Goal: Task Accomplishment & Management: Use online tool/utility

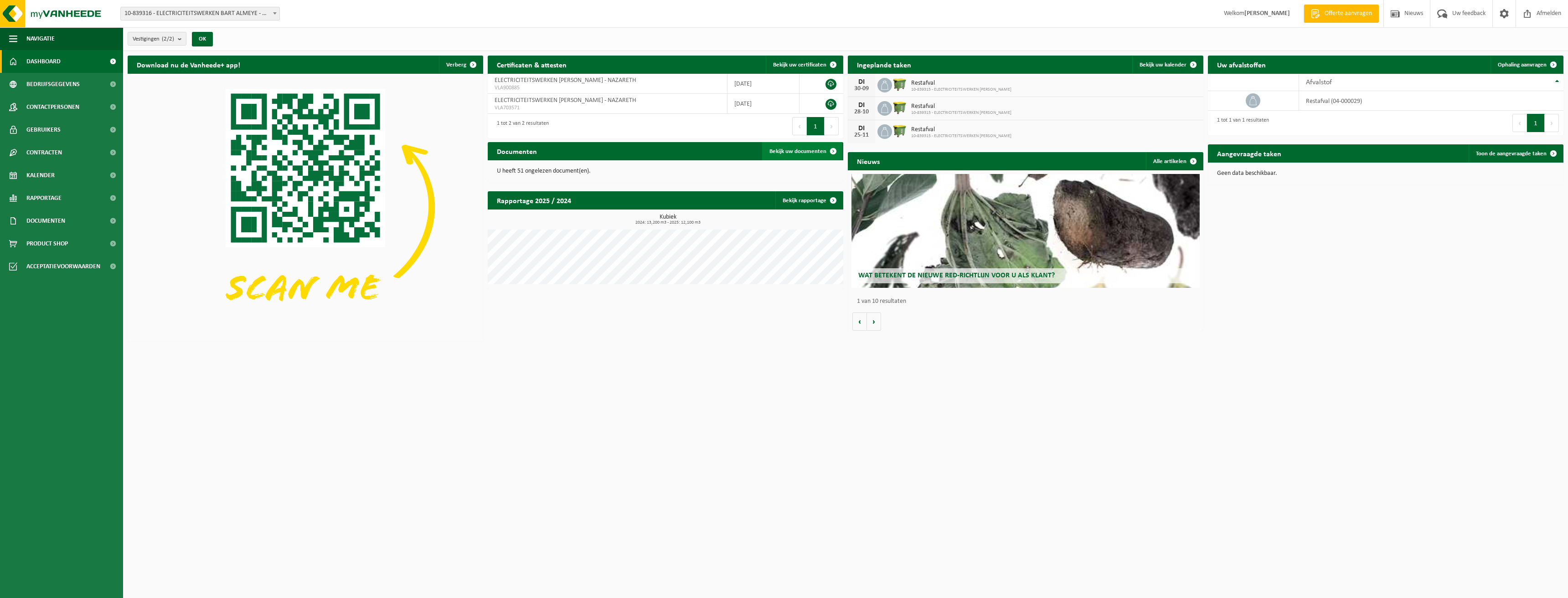
click at [808, 149] on span "Bekijk uw documenten" at bounding box center [798, 151] width 57 height 6
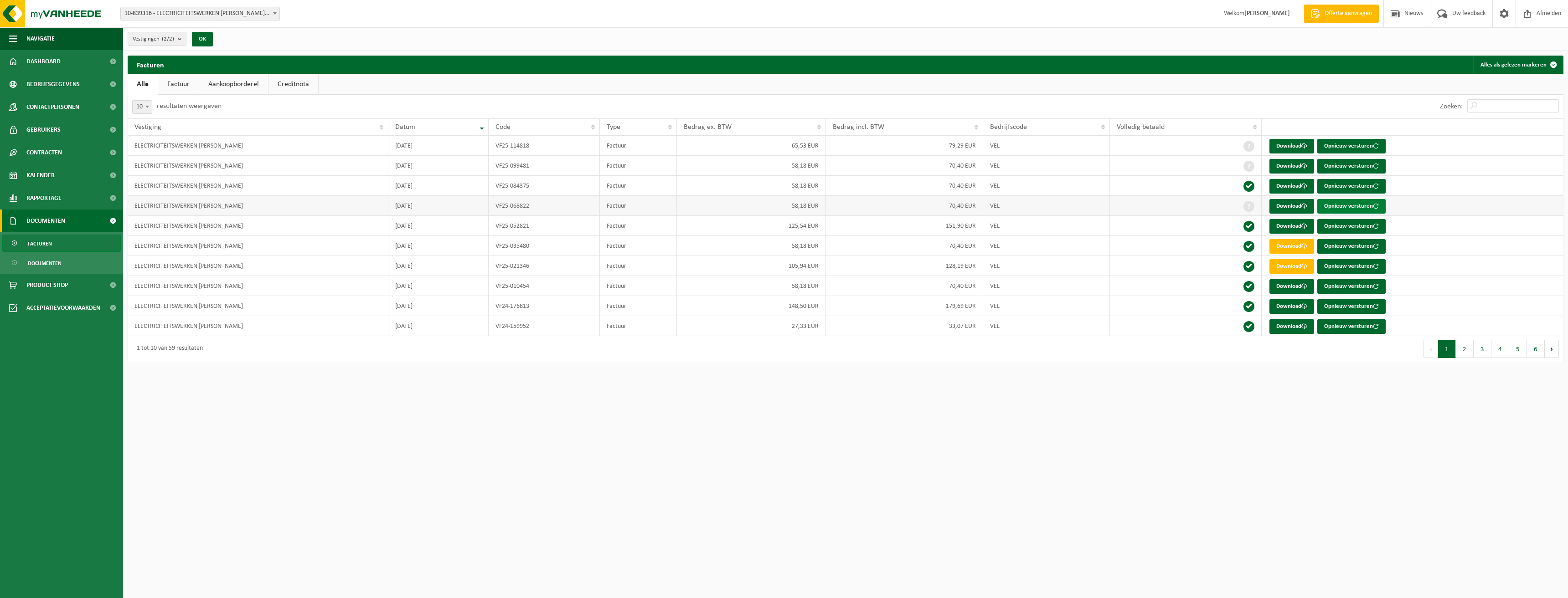
click at [1335, 204] on button "Opnieuw versturen" at bounding box center [1351, 206] width 68 height 14
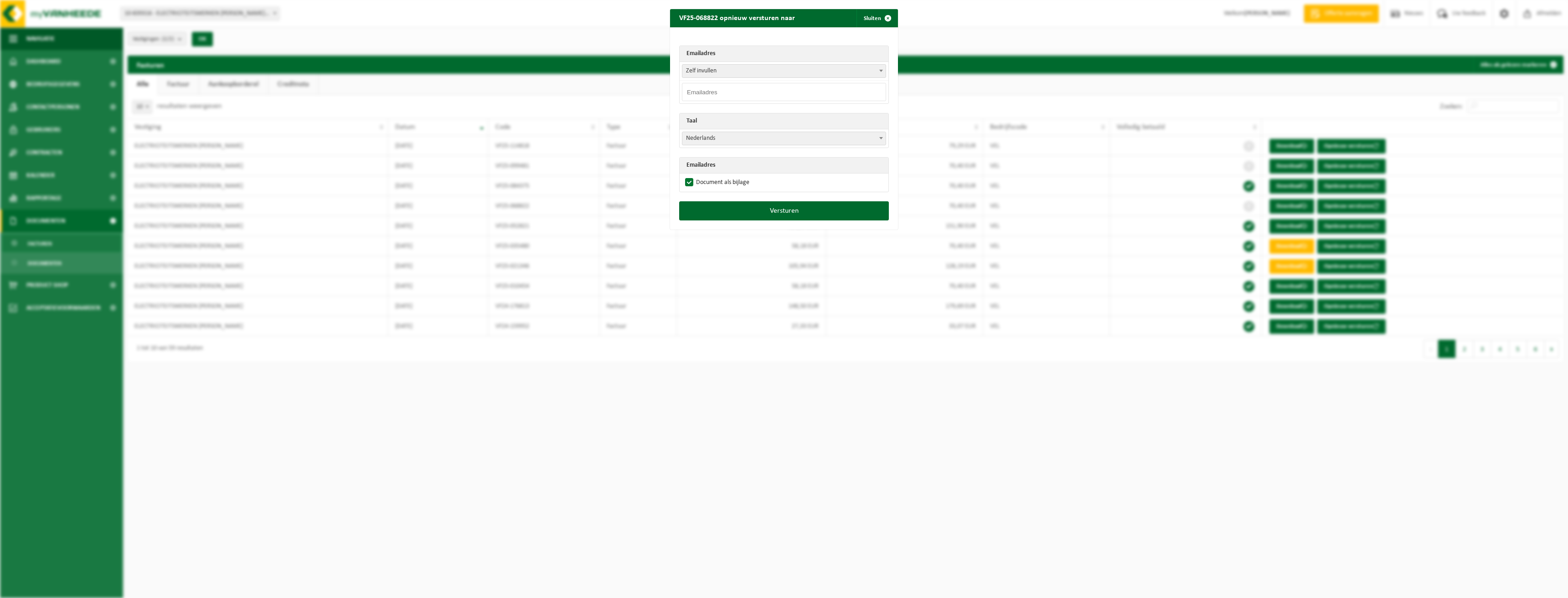
click at [703, 91] on input "email" at bounding box center [784, 92] width 204 height 18
type input "[EMAIL_ADDRESS][DOMAIN_NAME]"
click at [781, 208] on button "Versturen" at bounding box center [784, 211] width 210 height 19
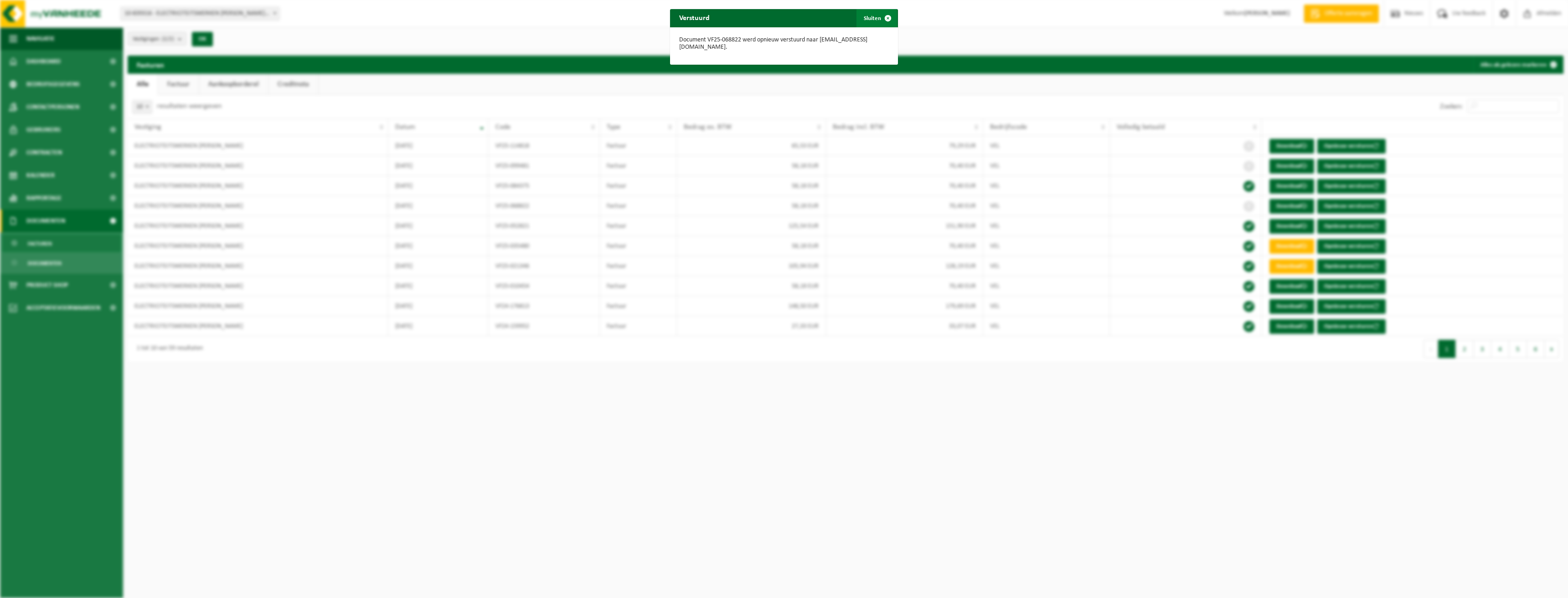
click at [883, 14] on span "button" at bounding box center [888, 18] width 18 height 18
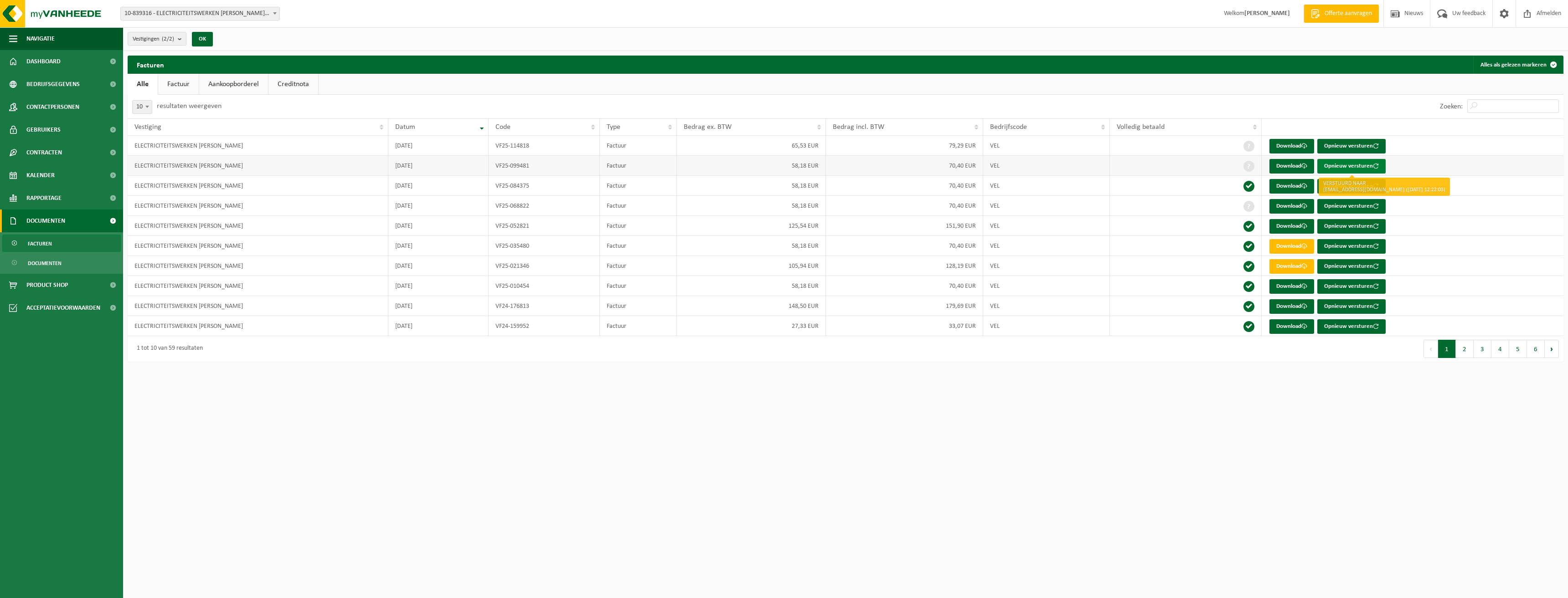
click at [1333, 164] on button "Opnieuw versturen" at bounding box center [1351, 166] width 68 height 14
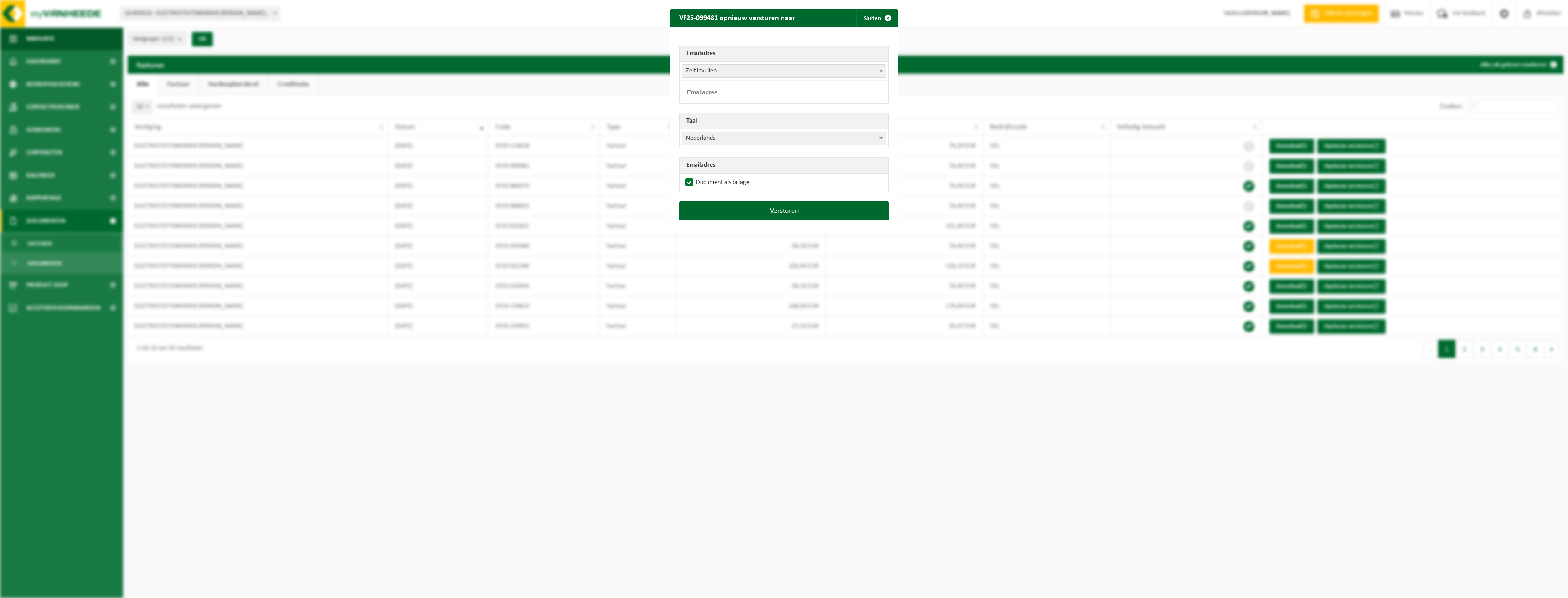
click at [797, 89] on input "email" at bounding box center [784, 92] width 204 height 18
type input "[EMAIL_ADDRESS][DOMAIN_NAME]"
click at [787, 211] on button "Versturen" at bounding box center [784, 211] width 210 height 19
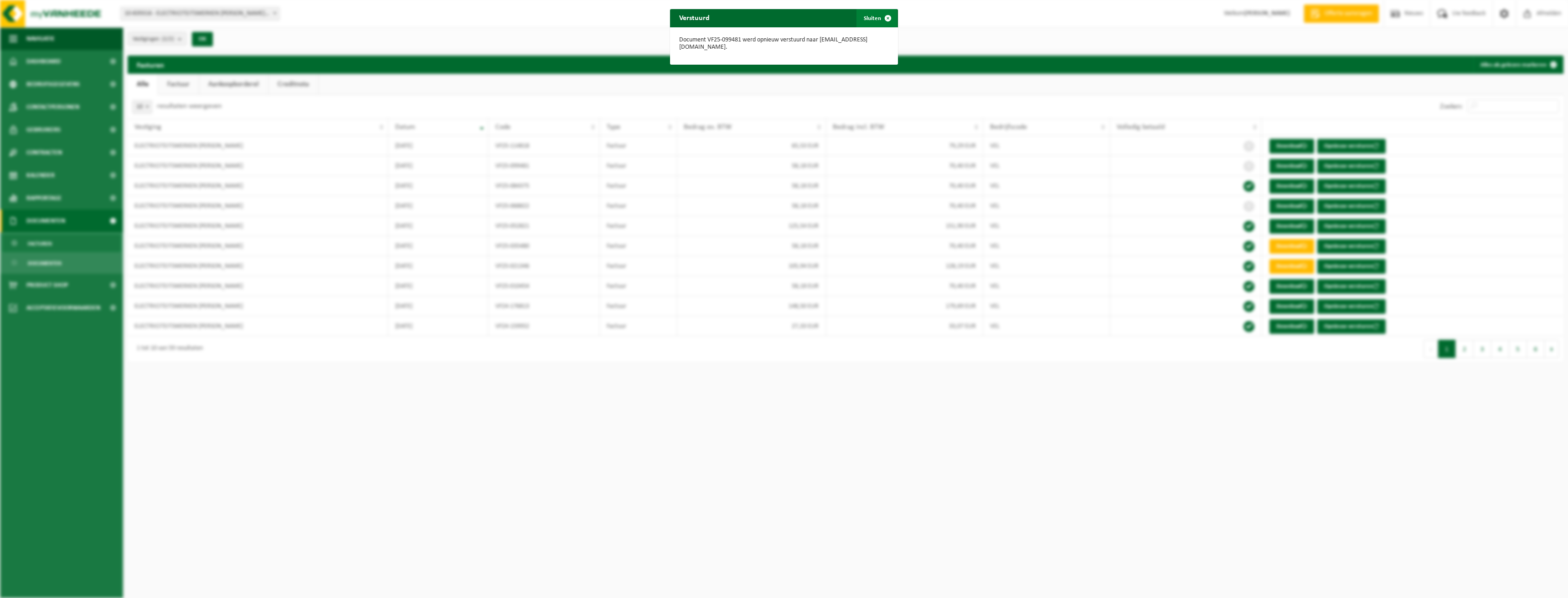
click at [868, 13] on button "Sluiten" at bounding box center [877, 18] width 40 height 18
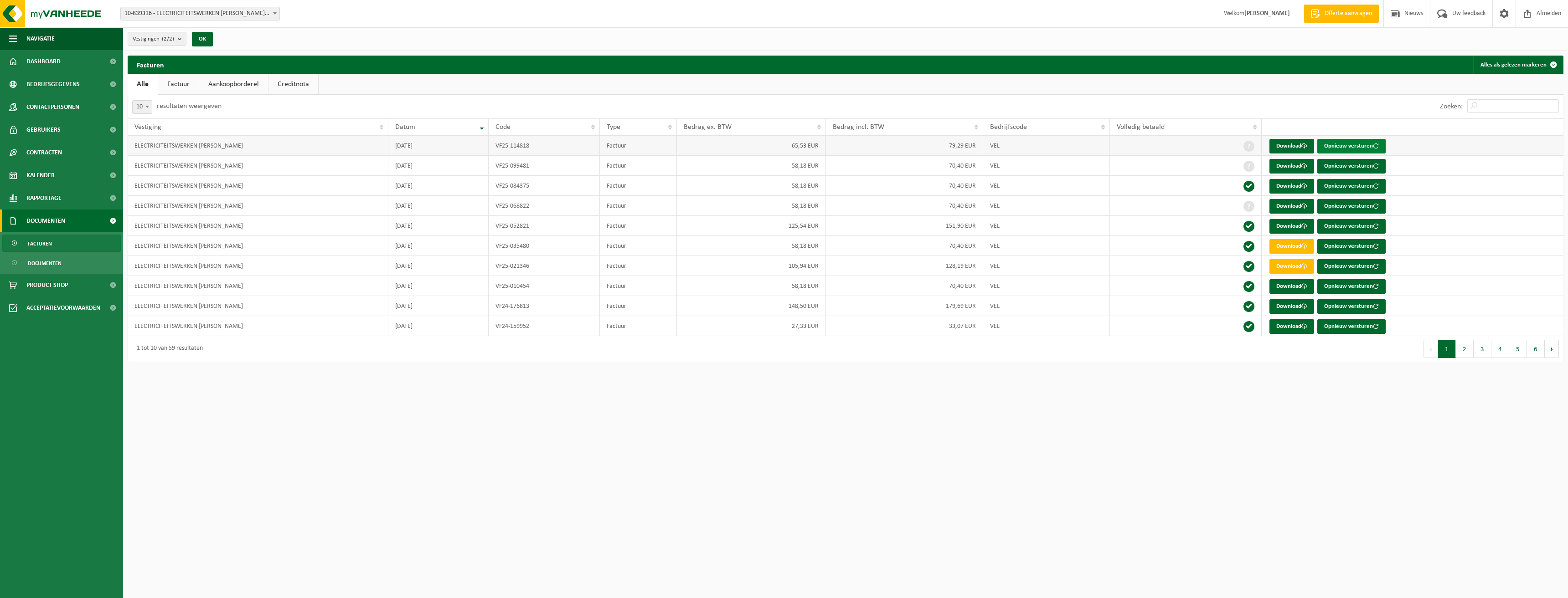
click at [1330, 145] on button "Opnieuw versturen" at bounding box center [1351, 145] width 68 height 14
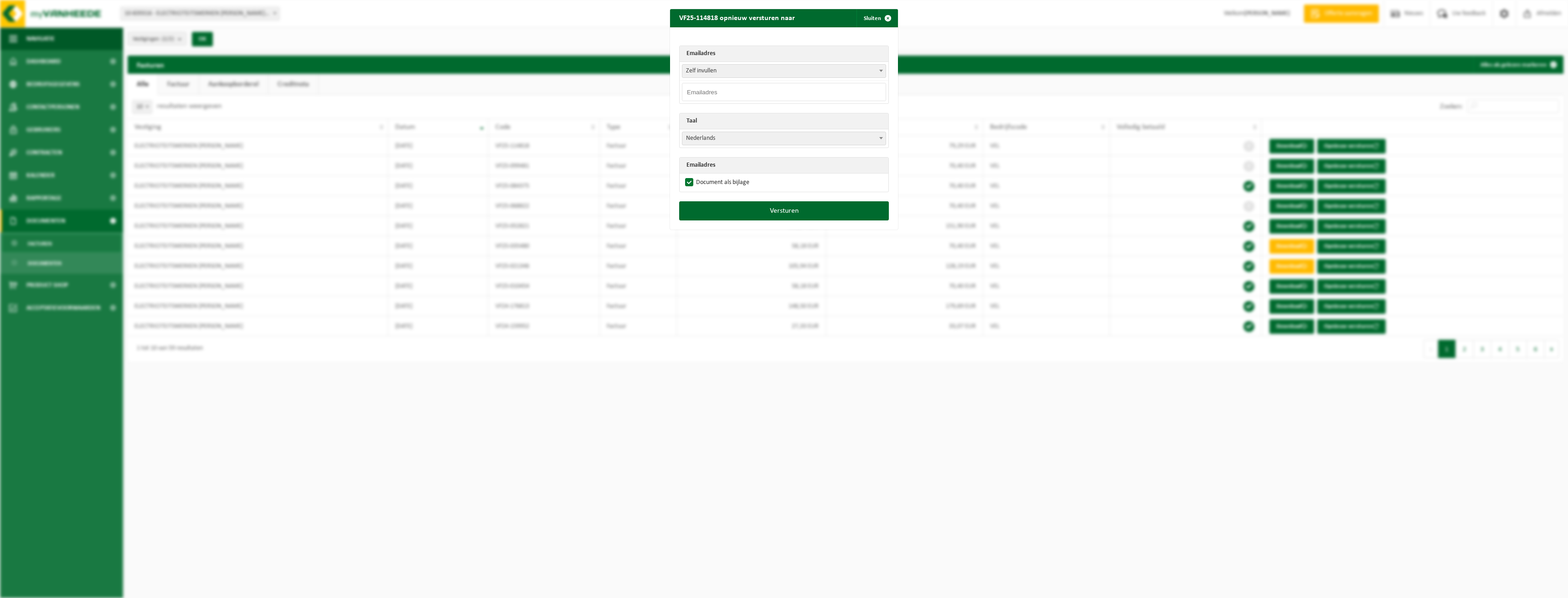
click at [695, 85] on input "email" at bounding box center [784, 92] width 204 height 18
type input "[EMAIL_ADDRESS][DOMAIN_NAME]"
click at [793, 208] on button "Versturen" at bounding box center [784, 211] width 210 height 19
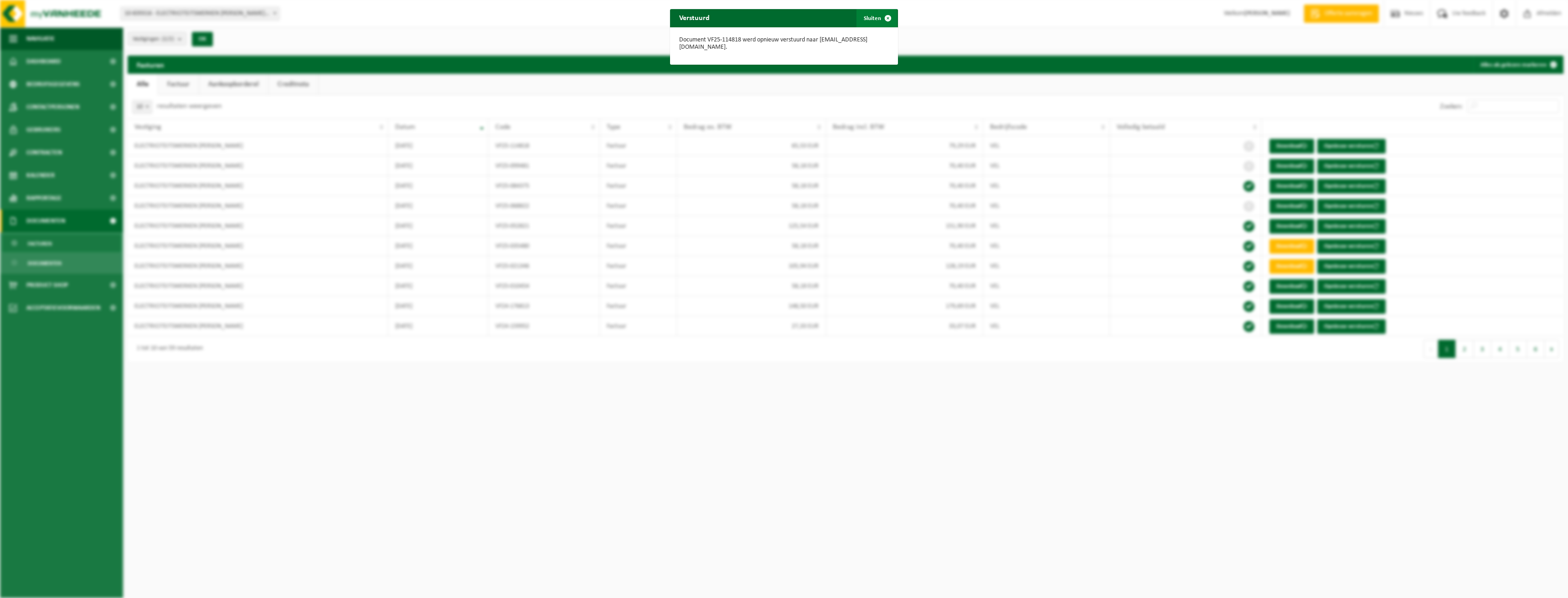
click at [879, 14] on span "button" at bounding box center [888, 18] width 18 height 18
